Goal: Transaction & Acquisition: Purchase product/service

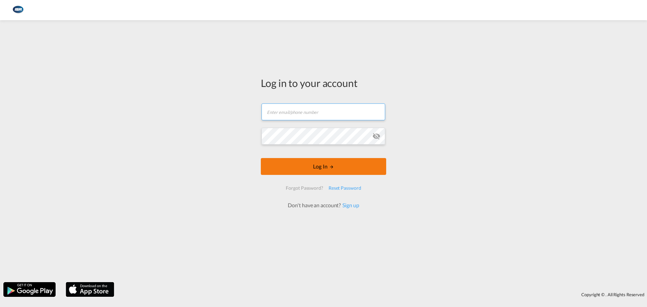
type input "[EMAIL_ADDRESS][DOMAIN_NAME]"
click at [332, 172] on button "Log In" at bounding box center [323, 166] width 125 height 17
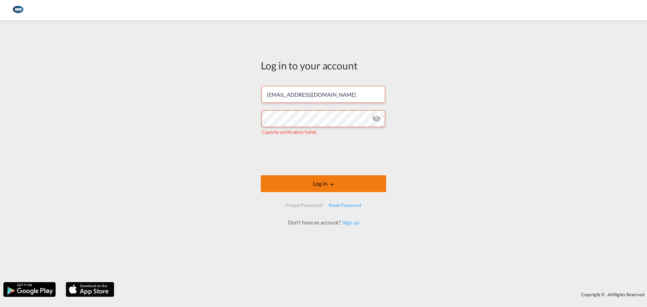
click at [309, 185] on button "Log In" at bounding box center [323, 183] width 125 height 17
click at [329, 190] on button "Log In" at bounding box center [323, 183] width 125 height 17
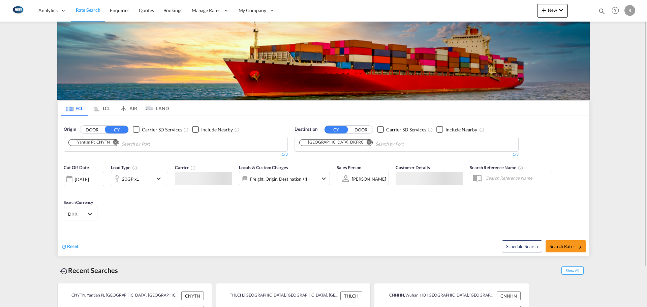
click at [144, 151] on md-chips "Yantian Pt, CNYTN" at bounding box center [176, 144] width 224 height 14
click at [160, 142] on input "Chips input." at bounding box center [154, 144] width 64 height 11
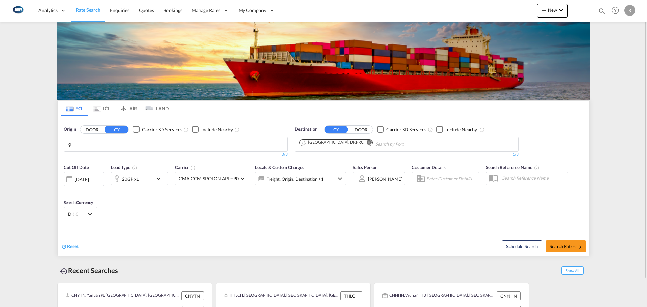
type input "gp"
type input "[GEOGRAPHIC_DATA]"
click at [376, 145] on input "Chips input." at bounding box center [408, 144] width 64 height 11
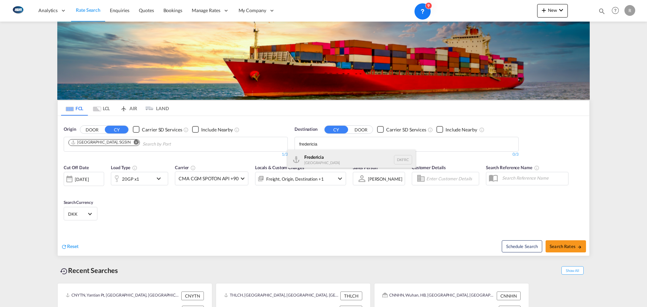
type input "fredericia"
click at [346, 156] on div "Fredericia [GEOGRAPHIC_DATA] DKFRC" at bounding box center [352, 160] width 128 height 20
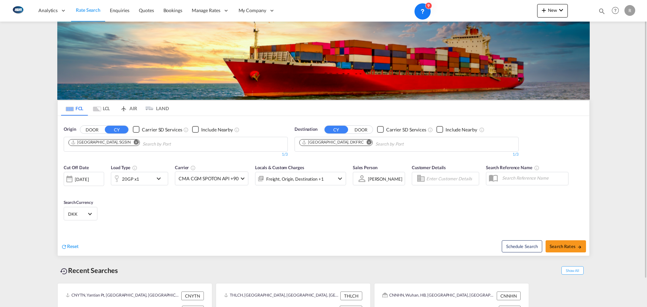
click at [89, 177] on div "[DATE]" at bounding box center [82, 179] width 14 height 6
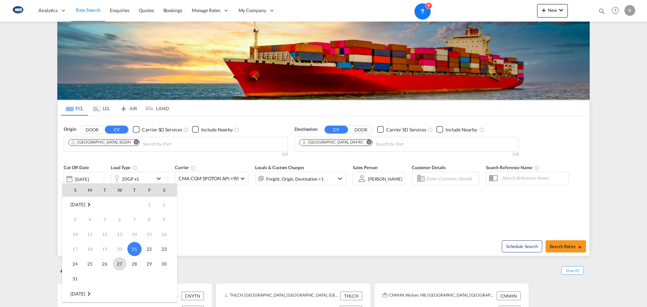
click at [124, 265] on span "27" at bounding box center [119, 263] width 13 height 13
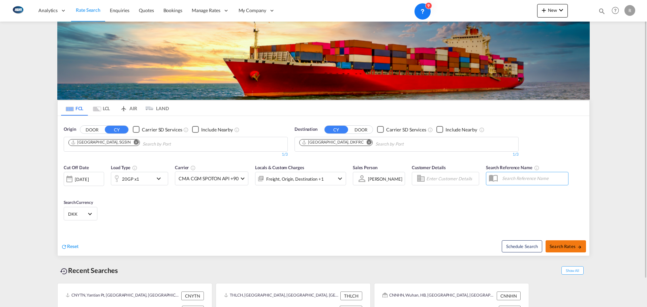
click at [564, 246] on span "Search Rates" at bounding box center [566, 246] width 32 height 5
type input "SGSIN to DKFRC / [DATE]"
